Goal: Find specific page/section: Find specific page/section

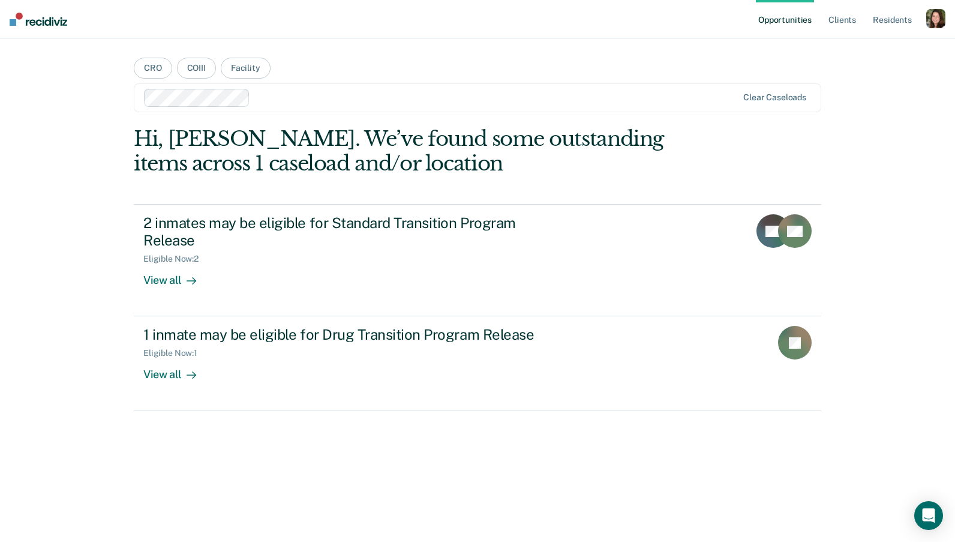
click at [933, 21] on div "button" at bounding box center [935, 18] width 19 height 19
click at [853, 46] on link "Profile" at bounding box center [887, 49] width 97 height 10
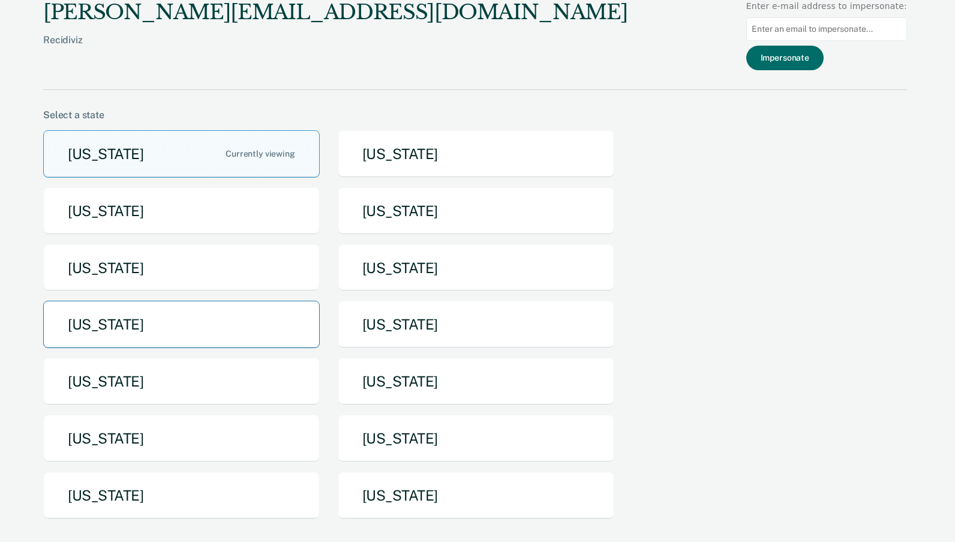
click at [218, 324] on button "[US_STATE]" at bounding box center [181, 324] width 277 height 47
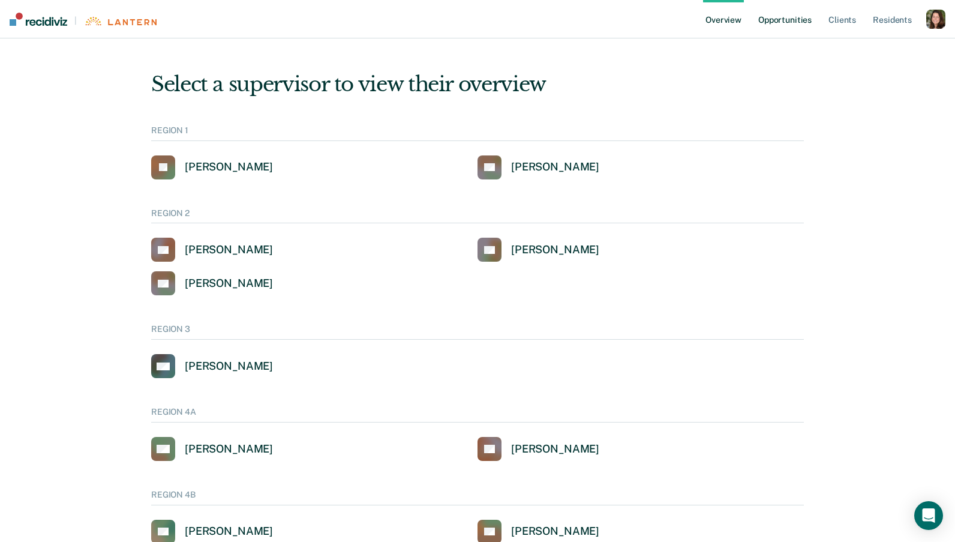
click at [792, 19] on link "Opportunities" at bounding box center [785, 19] width 58 height 38
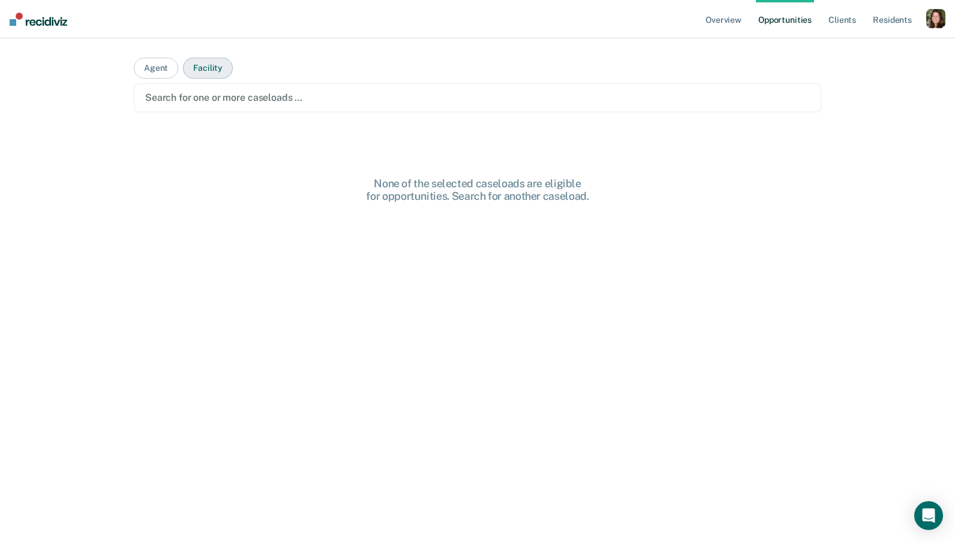
click at [210, 74] on button "Facility" at bounding box center [208, 68] width 50 height 21
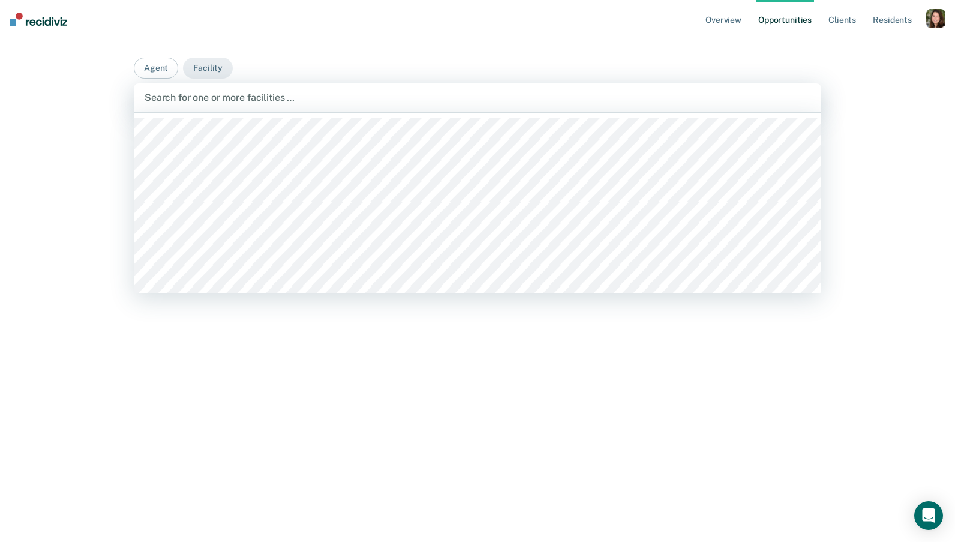
click at [220, 104] on div at bounding box center [478, 98] width 666 height 14
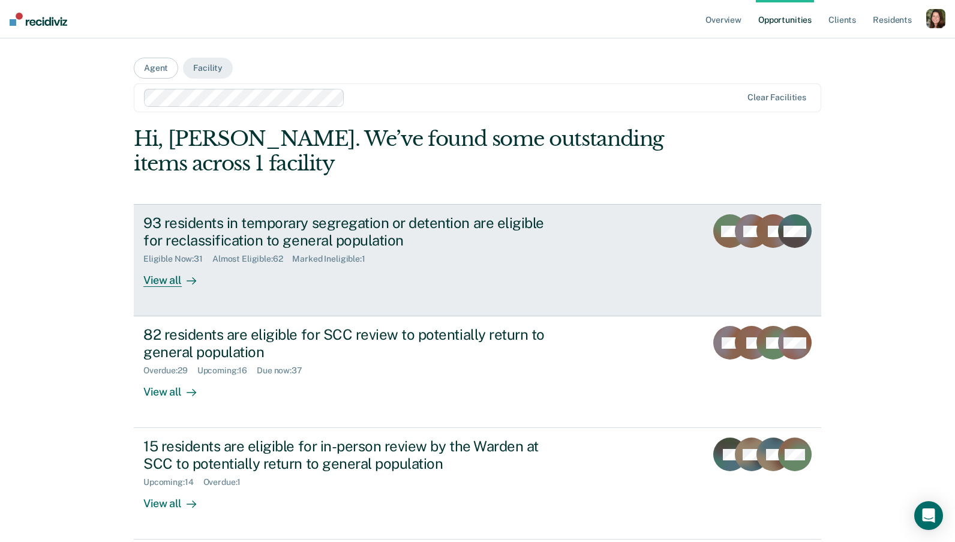
click at [256, 260] on div "Almost Eligible : 62" at bounding box center [252, 259] width 80 height 10
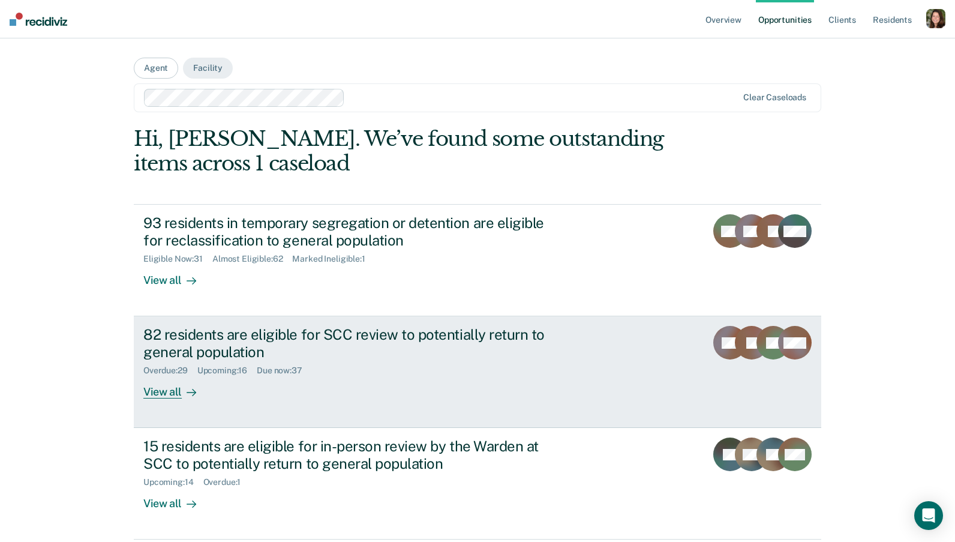
click at [321, 352] on div "82 residents are eligible for SCC review to potentially return to general popul…" at bounding box center [353, 343] width 421 height 35
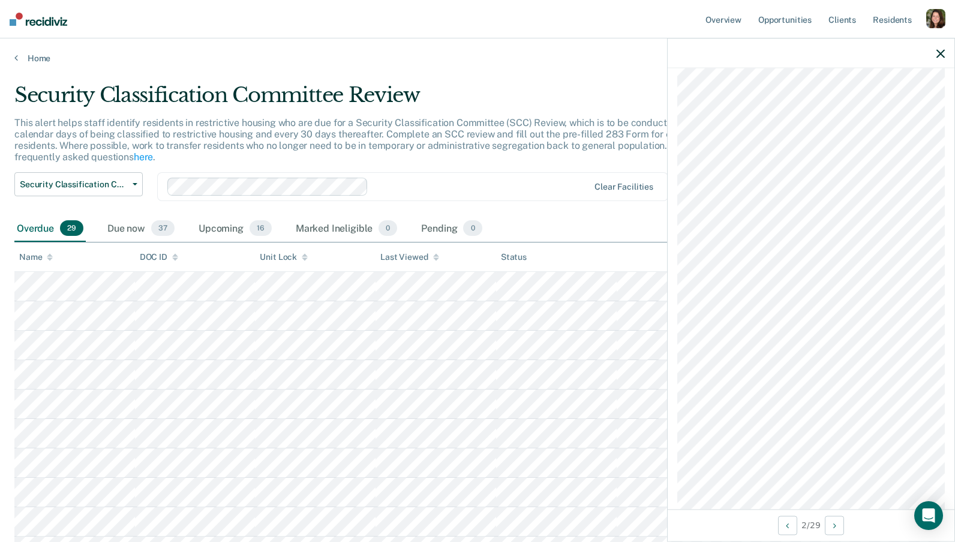
scroll to position [701, 0]
